Goal: Task Accomplishment & Management: Manage account settings

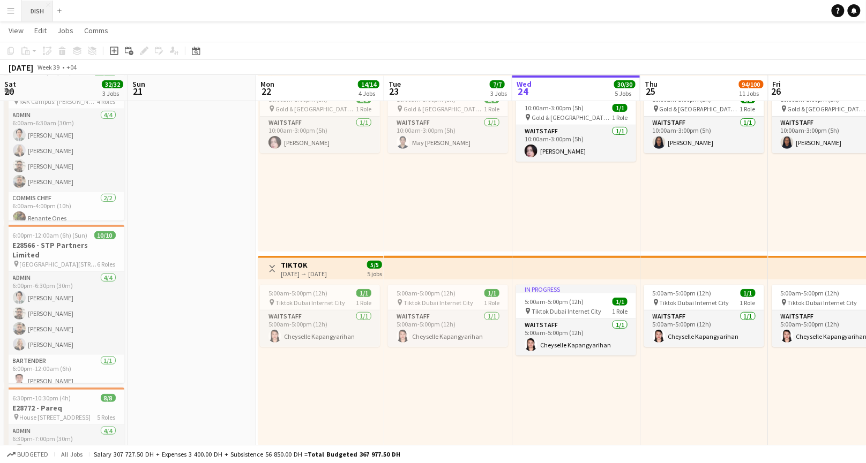
scroll to position [0, 257]
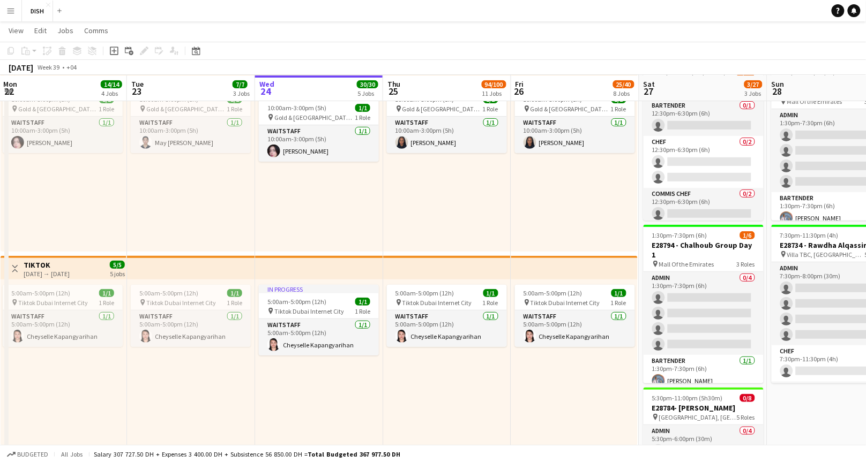
click at [14, 11] on app-icon "Menu" at bounding box center [10, 10] width 9 height 9
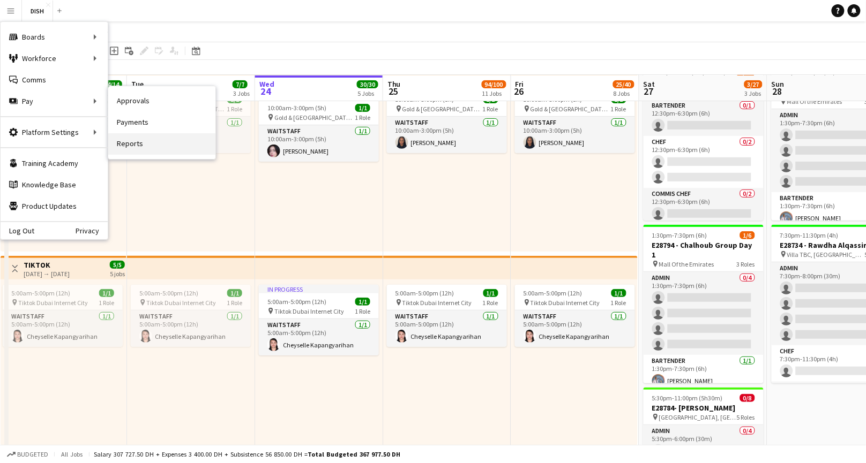
click at [155, 141] on link "Reports" at bounding box center [161, 143] width 107 height 21
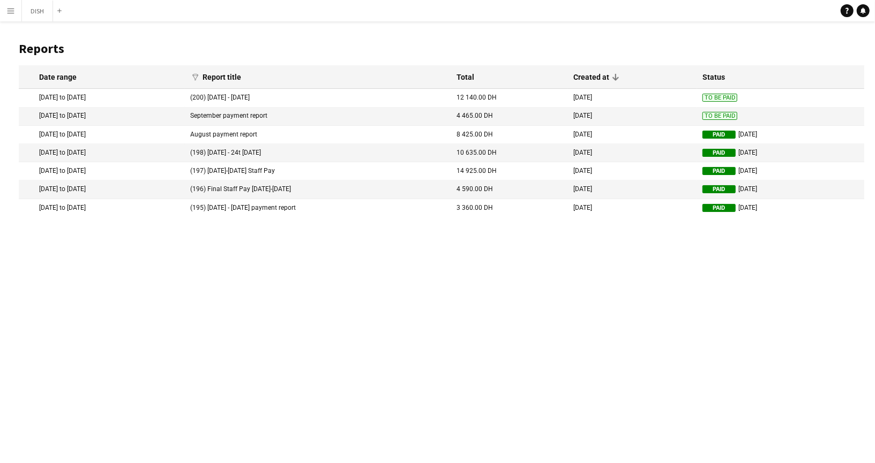
click at [185, 136] on mat-cell "[DATE] to [DATE]" at bounding box center [102, 135] width 166 height 18
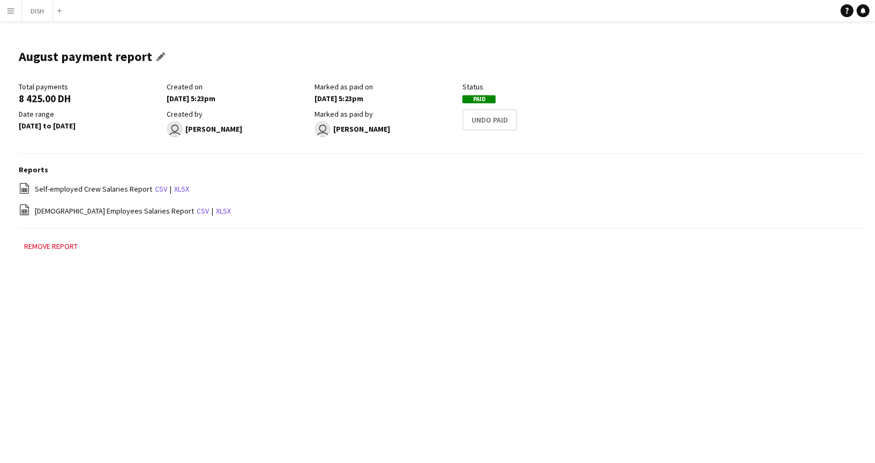
click at [65, 58] on h1 "August payment report" at bounding box center [85, 57] width 133 height 16
click at [156, 58] on app-icon "Edit this field" at bounding box center [162, 57] width 13 height 9
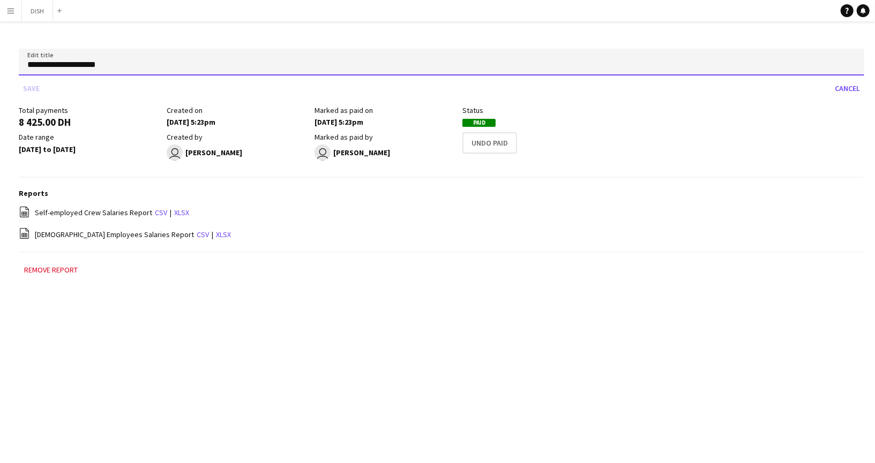
click at [27, 61] on input "**********" at bounding box center [441, 62] width 845 height 27
type input "**********"
click button "Save" at bounding box center [31, 88] width 25 height 17
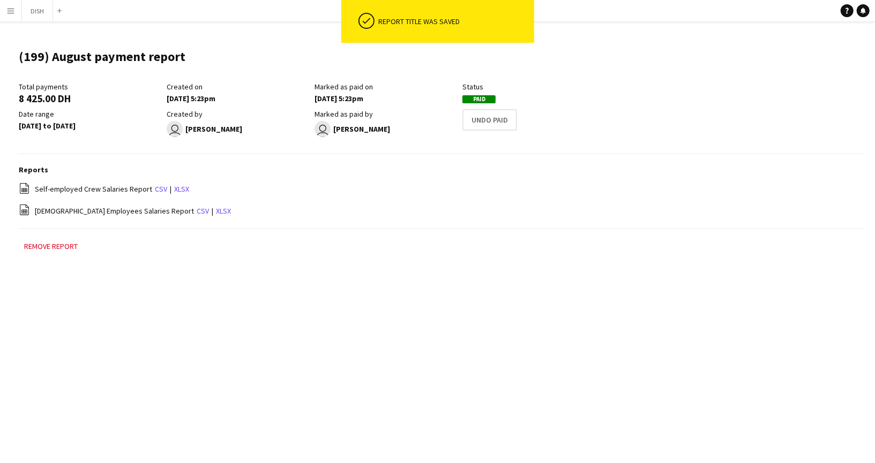
click at [9, 13] on app-icon "Menu" at bounding box center [10, 10] width 9 height 9
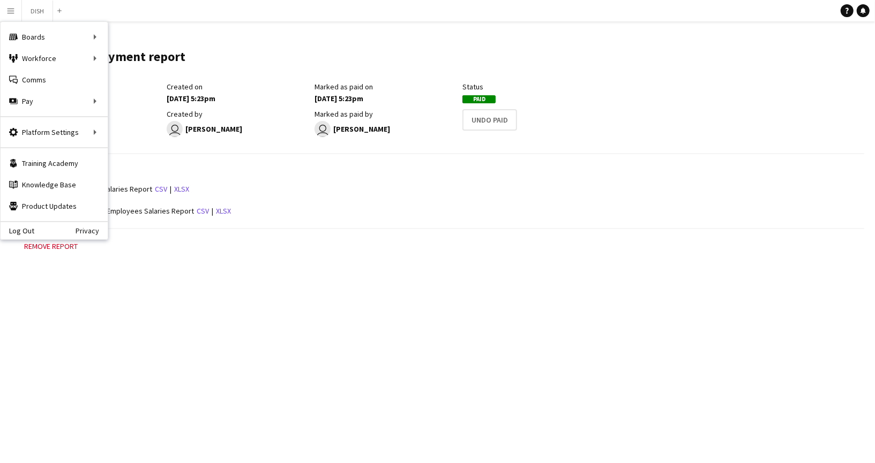
click at [165, 306] on div "Menu Boards Boards Boards All jobs Status Workforce Workforce My Workforce Recr…" at bounding box center [437, 231] width 875 height 463
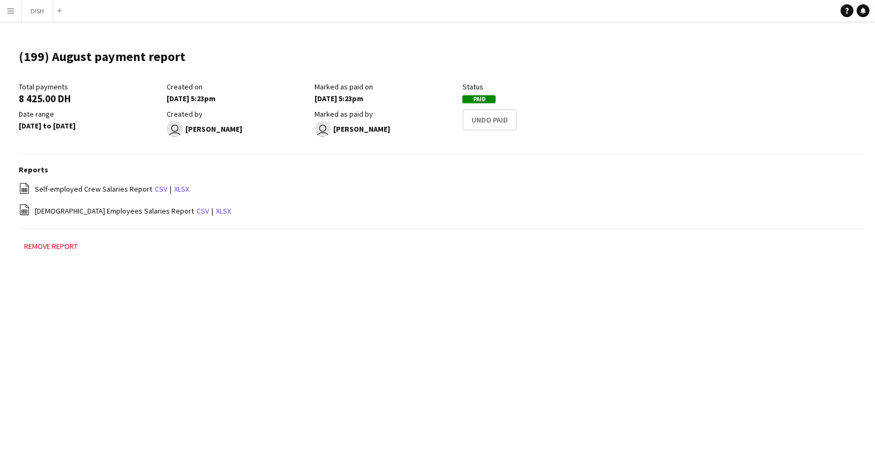
click at [17, 10] on button "Menu" at bounding box center [10, 10] width 21 height 21
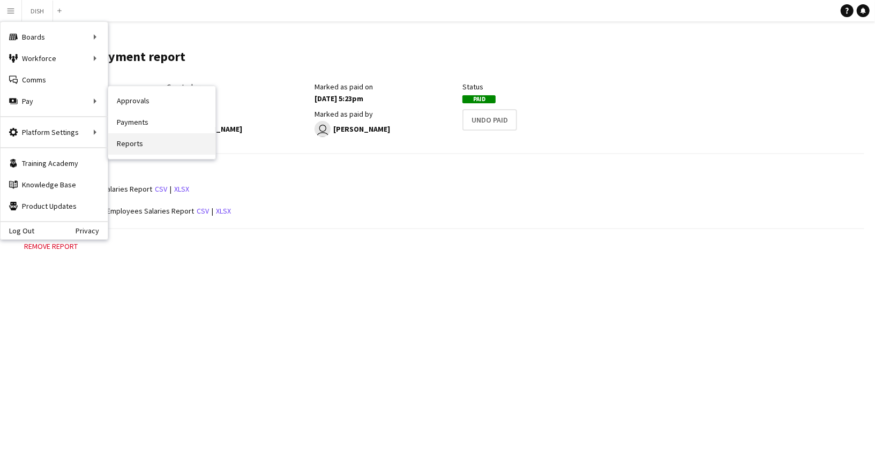
click at [138, 139] on link "Reports" at bounding box center [161, 143] width 107 height 21
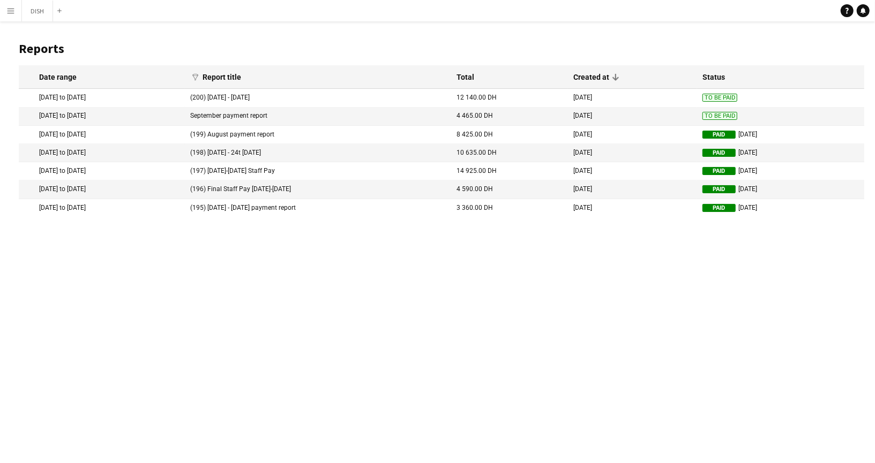
click at [156, 99] on mat-cell "[DATE] to [DATE]" at bounding box center [102, 98] width 166 height 18
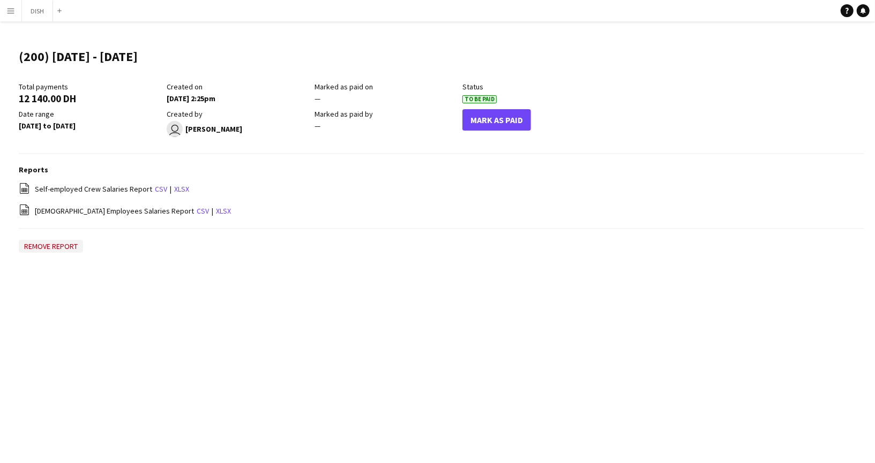
click at [58, 248] on button "Remove report" at bounding box center [51, 246] width 64 height 13
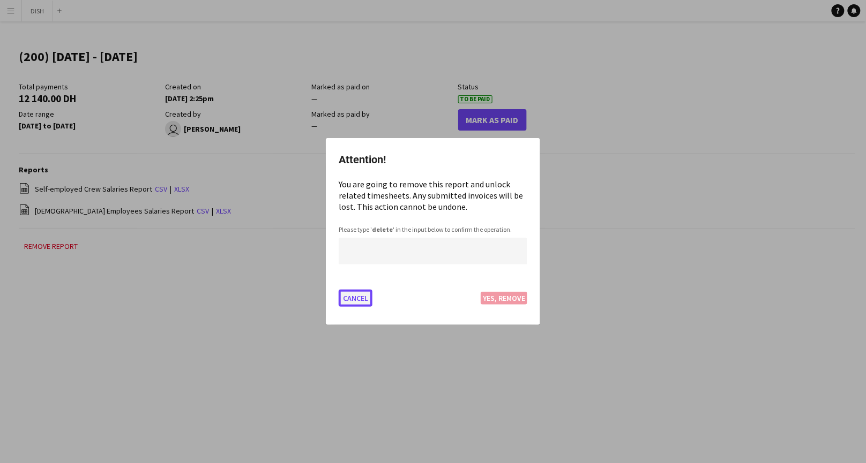
click at [367, 297] on button "Cancel" at bounding box center [356, 298] width 34 height 17
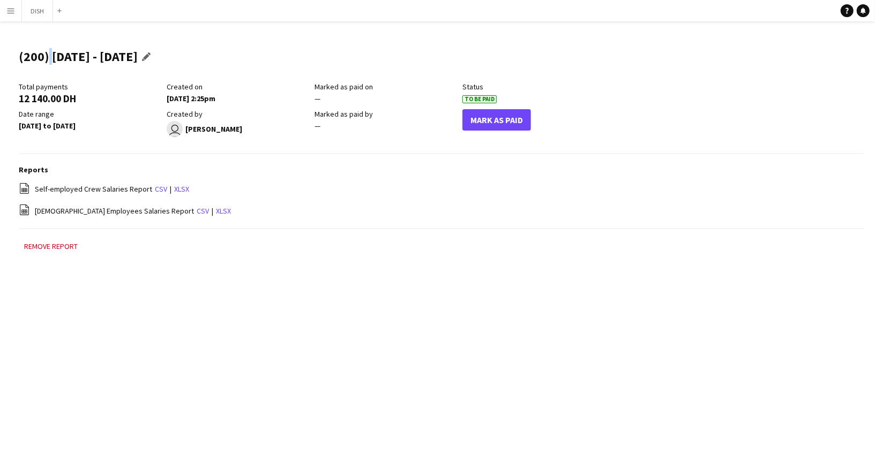
click at [45, 54] on h1 "(200) [DATE] - [DATE]" at bounding box center [78, 57] width 119 height 16
click at [43, 58] on h1 "(200) [DATE] - [DATE]" at bounding box center [78, 57] width 119 height 16
click at [155, 60] on app-icon "Edit this field" at bounding box center [148, 57] width 13 height 9
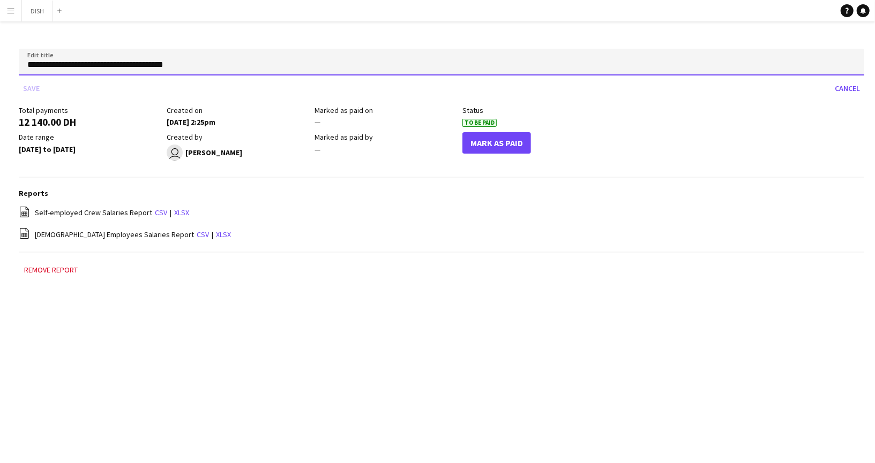
click at [44, 64] on input "**********" at bounding box center [441, 62] width 845 height 27
click at [42, 66] on input "**********" at bounding box center [441, 62] width 845 height 27
type input "**********"
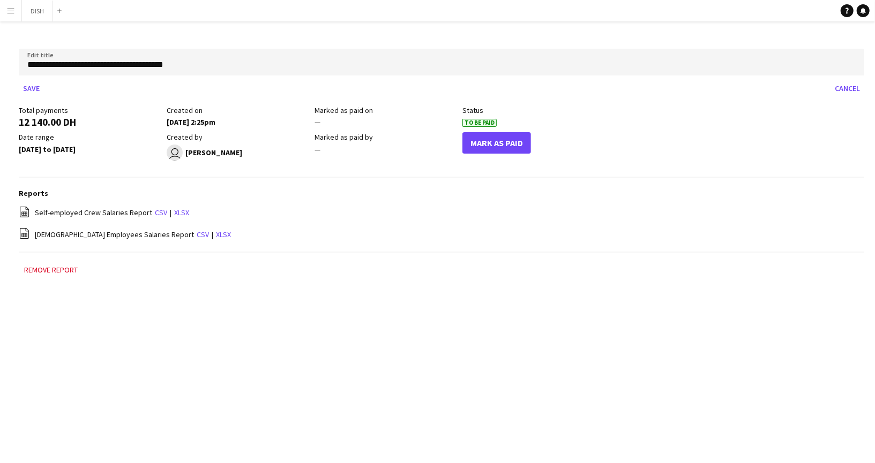
click at [185, 272] on div "Remove report" at bounding box center [441, 276] width 845 height 24
click at [11, 9] on app-icon "Menu" at bounding box center [10, 10] width 9 height 9
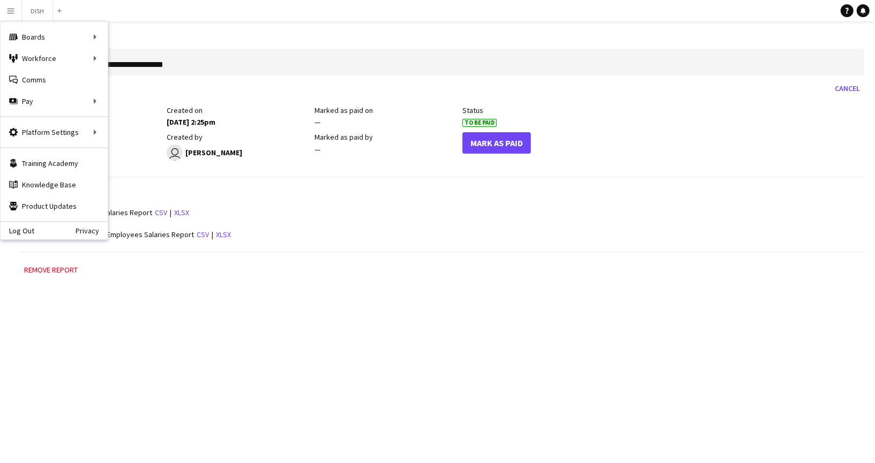
click at [515, 215] on div "file-spreadsheet Self-employed Crew Salaries Report csv | xlsx" at bounding box center [441, 212] width 845 height 13
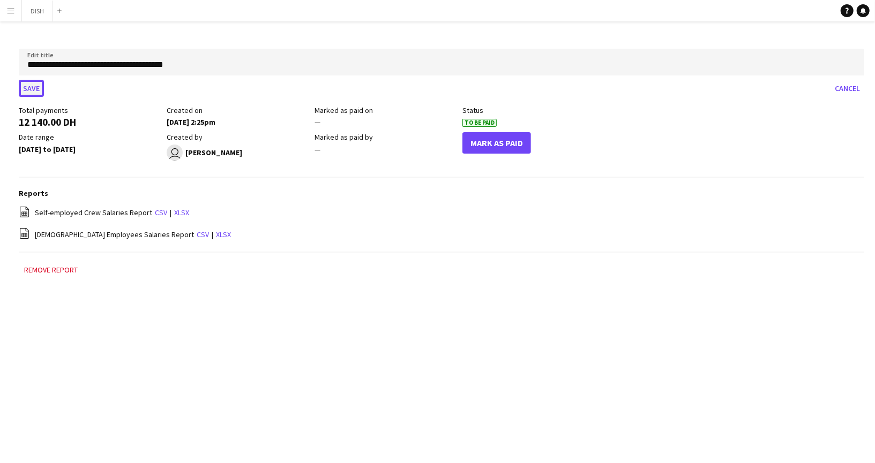
click at [38, 84] on button "Save" at bounding box center [31, 88] width 25 height 17
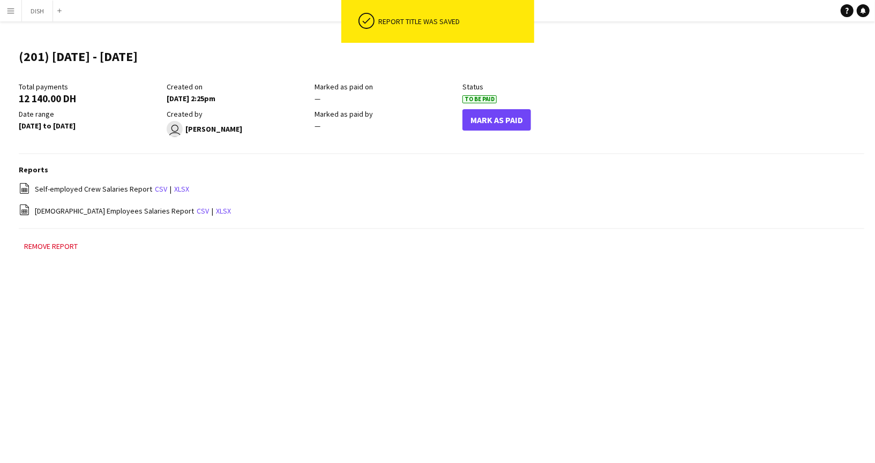
click at [8, 10] on app-icon "Menu" at bounding box center [10, 10] width 9 height 9
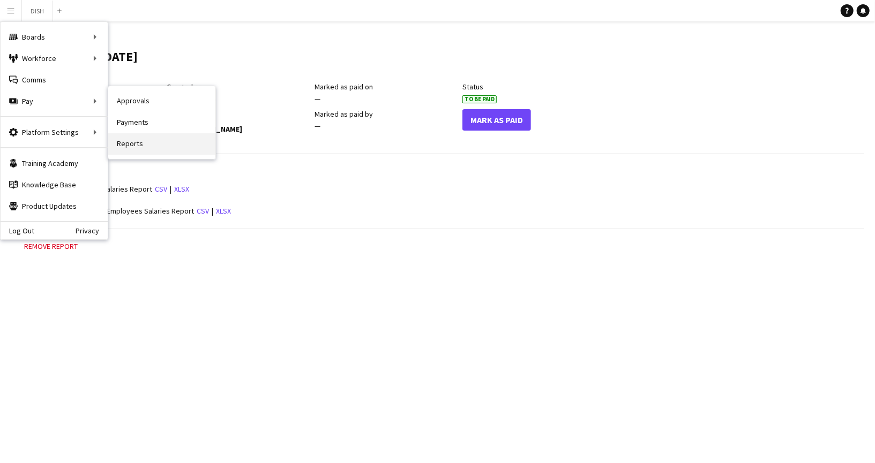
click at [140, 148] on link "Reports" at bounding box center [161, 143] width 107 height 21
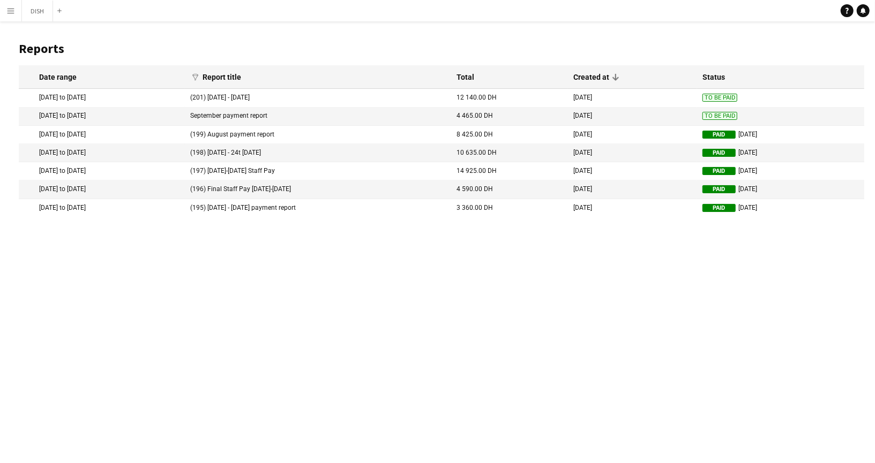
click at [167, 113] on mat-cell "[DATE] to [DATE]" at bounding box center [102, 117] width 166 height 18
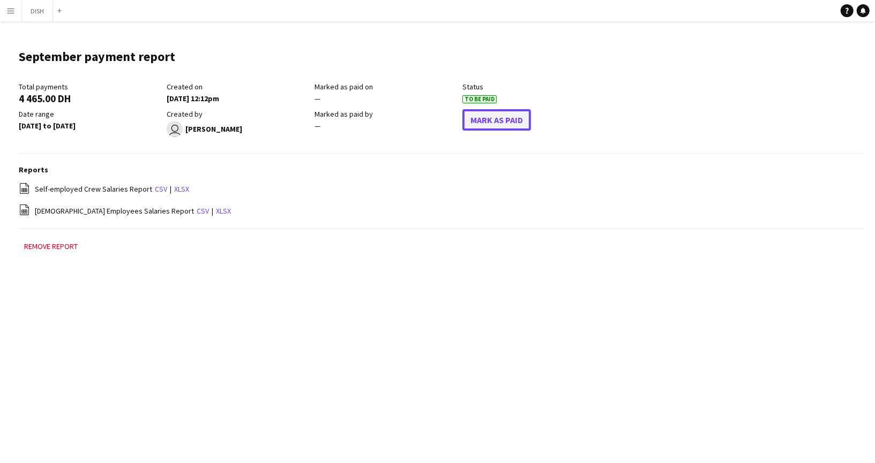
click at [519, 119] on button "Mark As Paid" at bounding box center [496, 119] width 69 height 21
click at [179, 56] on app-icon "Edit this field" at bounding box center [185, 57] width 13 height 9
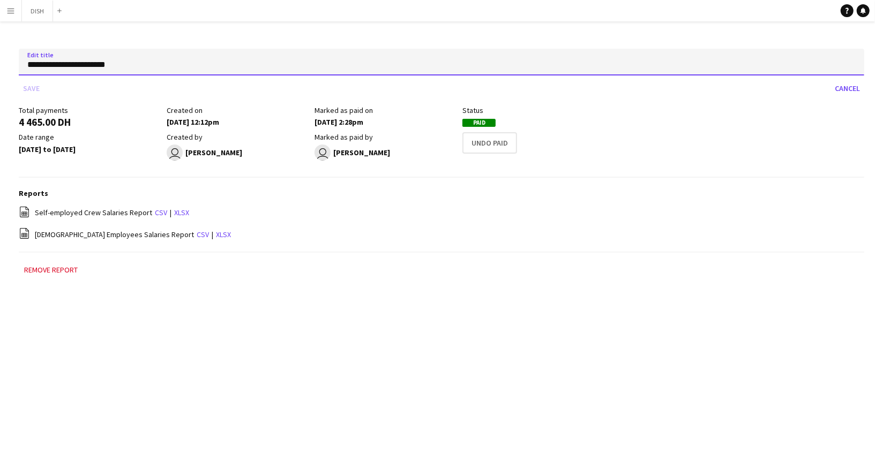
click at [25, 66] on input "**********" at bounding box center [441, 62] width 845 height 27
type input "**********"
click button "Save" at bounding box center [31, 88] width 25 height 17
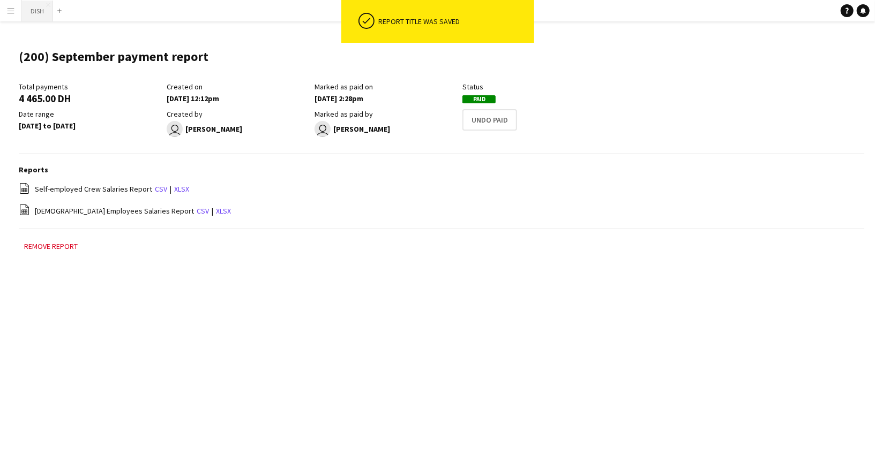
click at [36, 14] on button "DISH Close" at bounding box center [37, 11] width 31 height 21
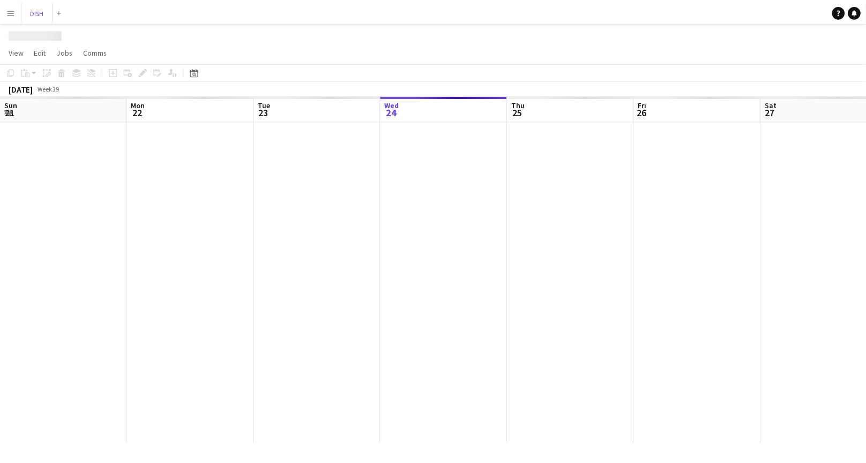
scroll to position [0, 256]
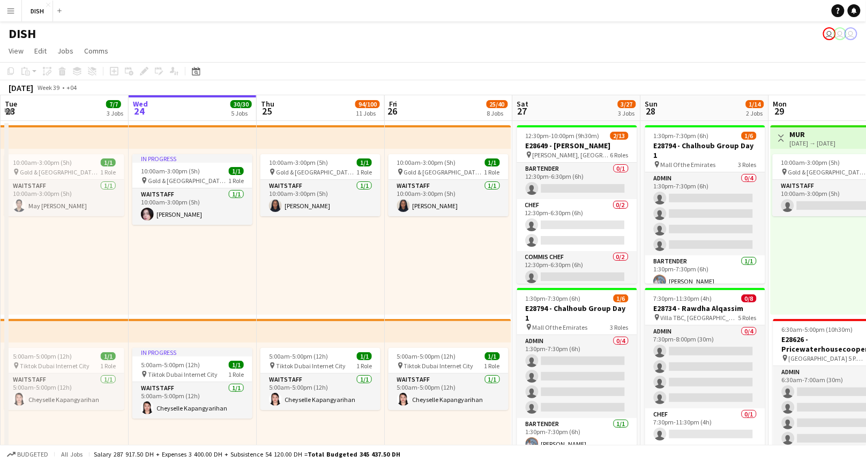
click at [492, 61] on app-page-menu "View Day view expanded Day view collapsed Month view Date picker Jump to [DATE]…" at bounding box center [433, 52] width 866 height 20
click at [7, 14] on app-icon "Menu" at bounding box center [10, 10] width 9 height 9
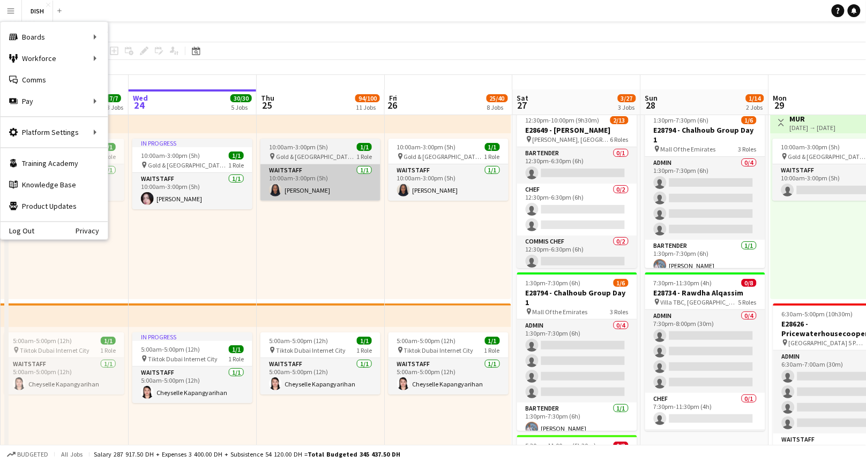
scroll to position [29, 0]
